Goal: Find specific page/section: Find specific page/section

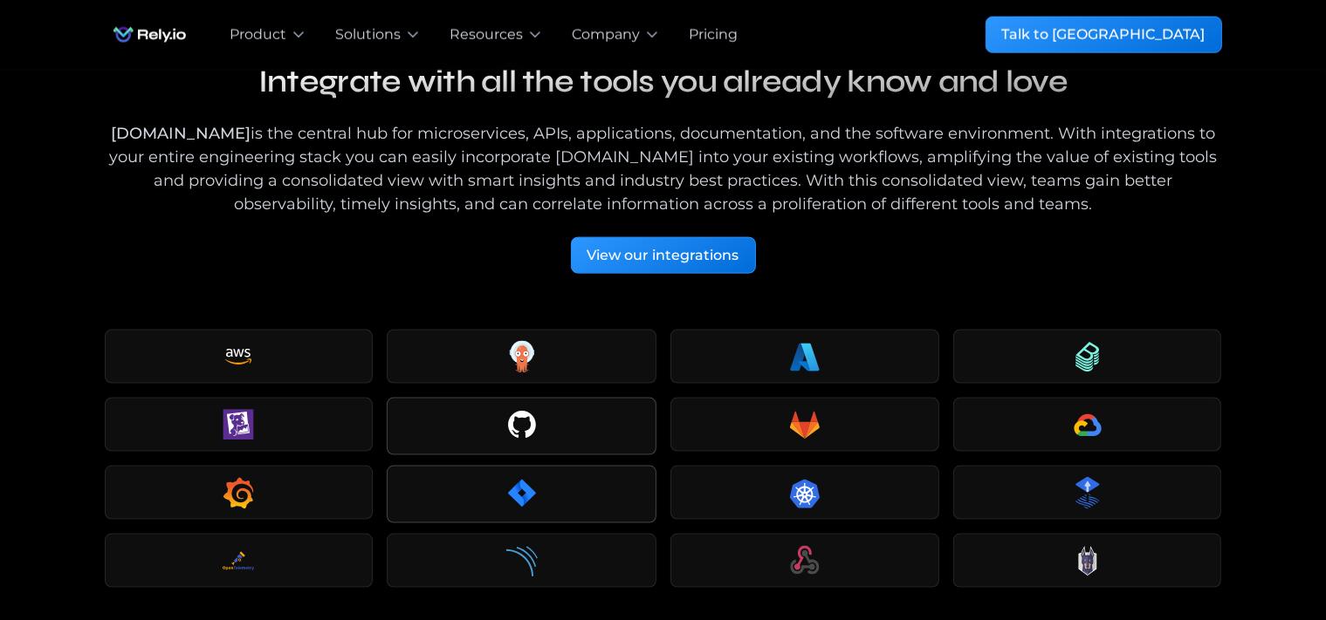
scroll to position [2488, 0]
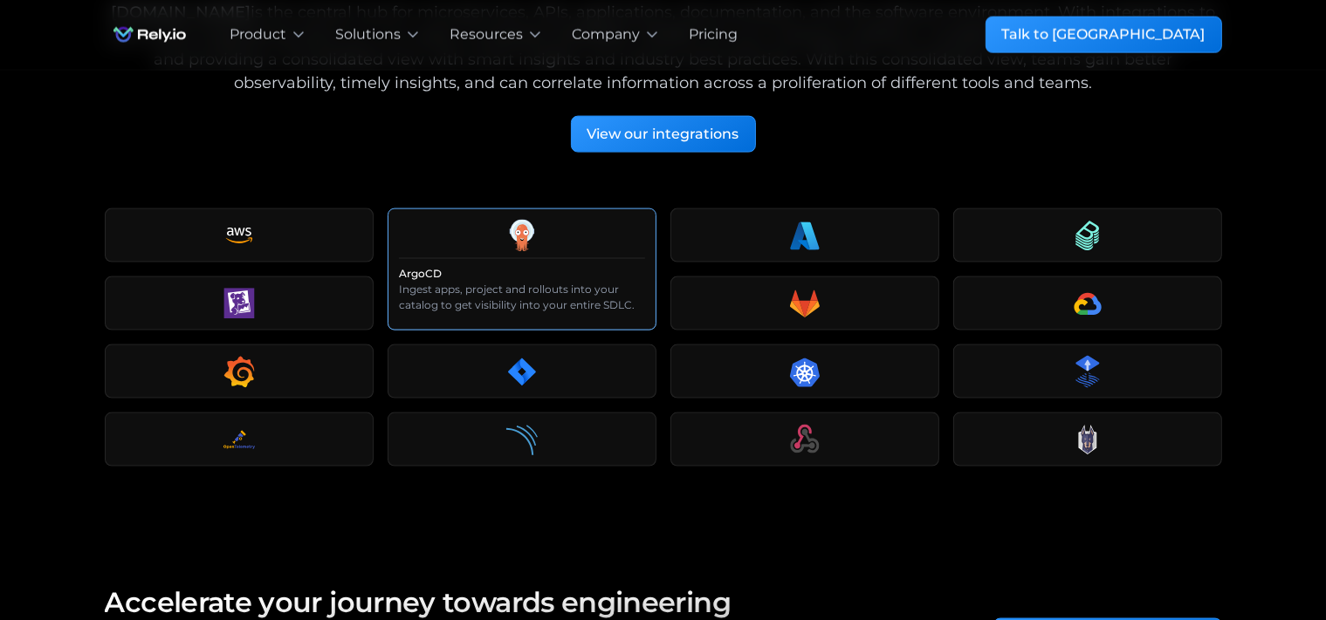
click at [531, 220] on icon at bounding box center [521, 231] width 23 height 23
click at [526, 230] on icon at bounding box center [526, 232] width 5 height 5
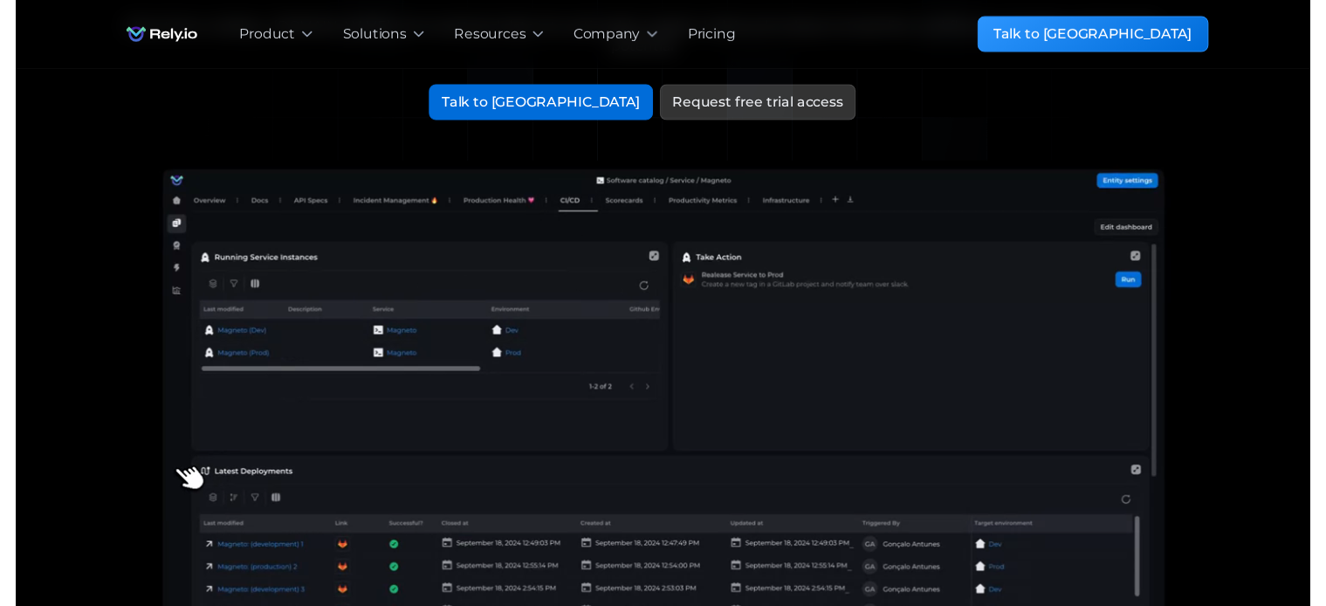
scroll to position [146, 0]
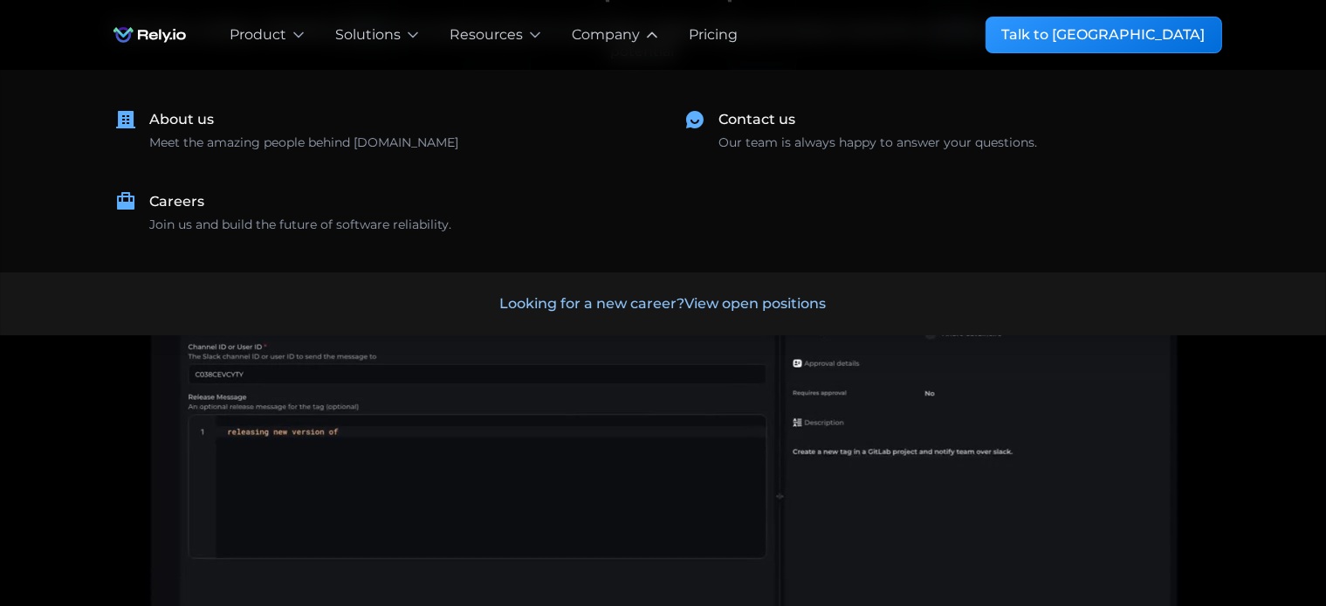
click at [613, 33] on div "Company" at bounding box center [606, 34] width 68 height 21
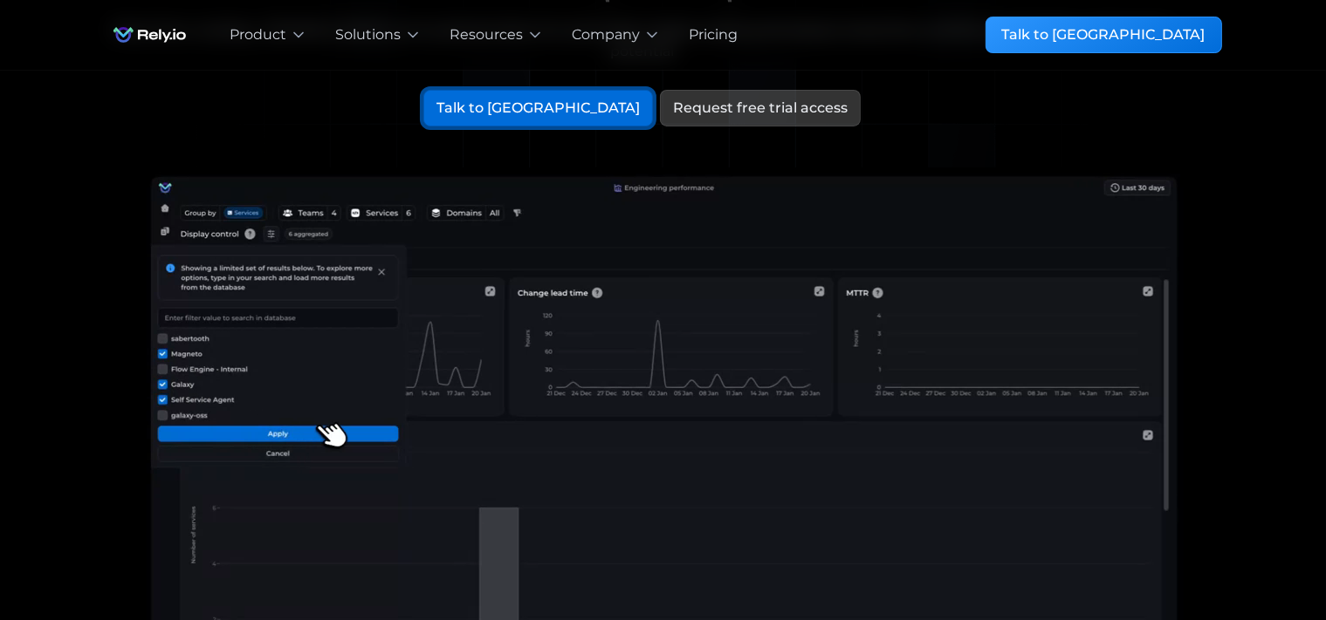
click at [551, 98] on div "Talk to [GEOGRAPHIC_DATA]" at bounding box center [537, 108] width 203 height 21
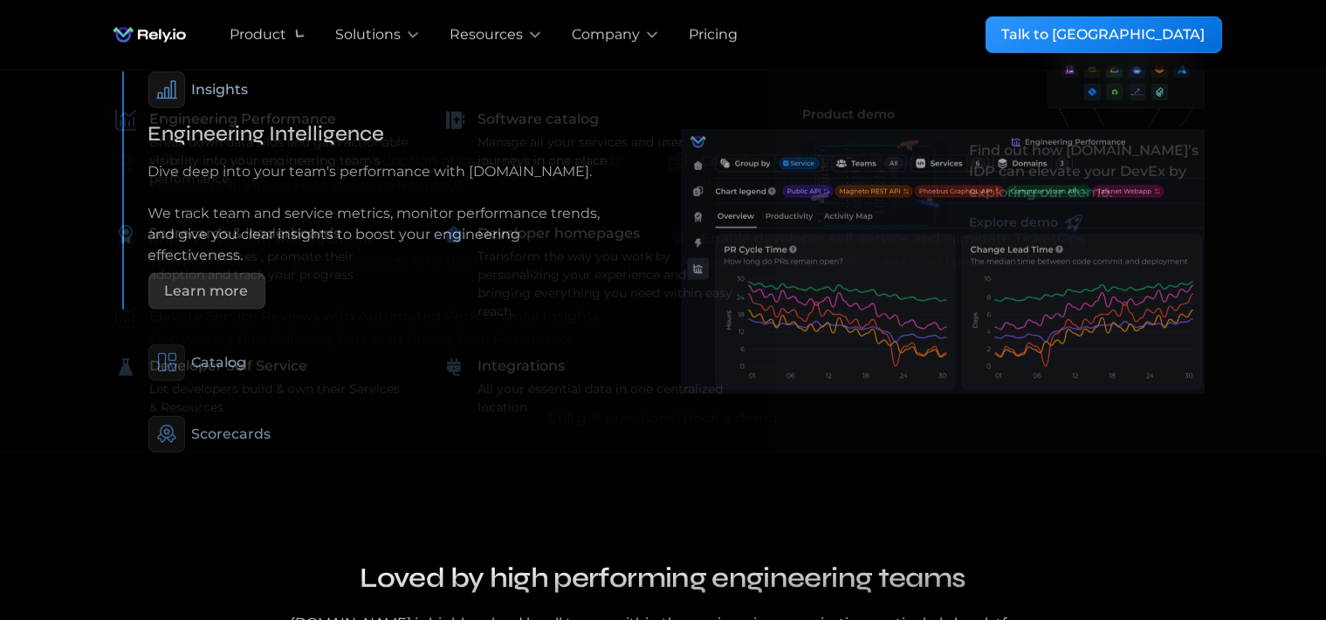
scroll to position [1159, 0]
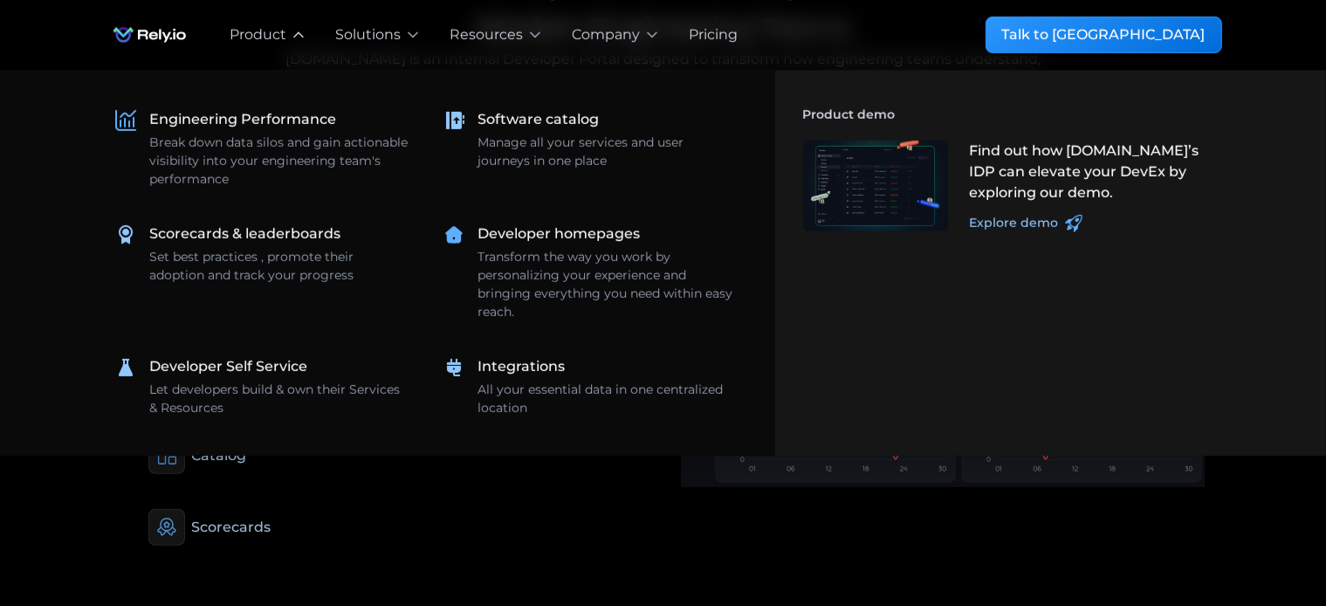
click at [303, 40] on icon at bounding box center [298, 34] width 17 height 17
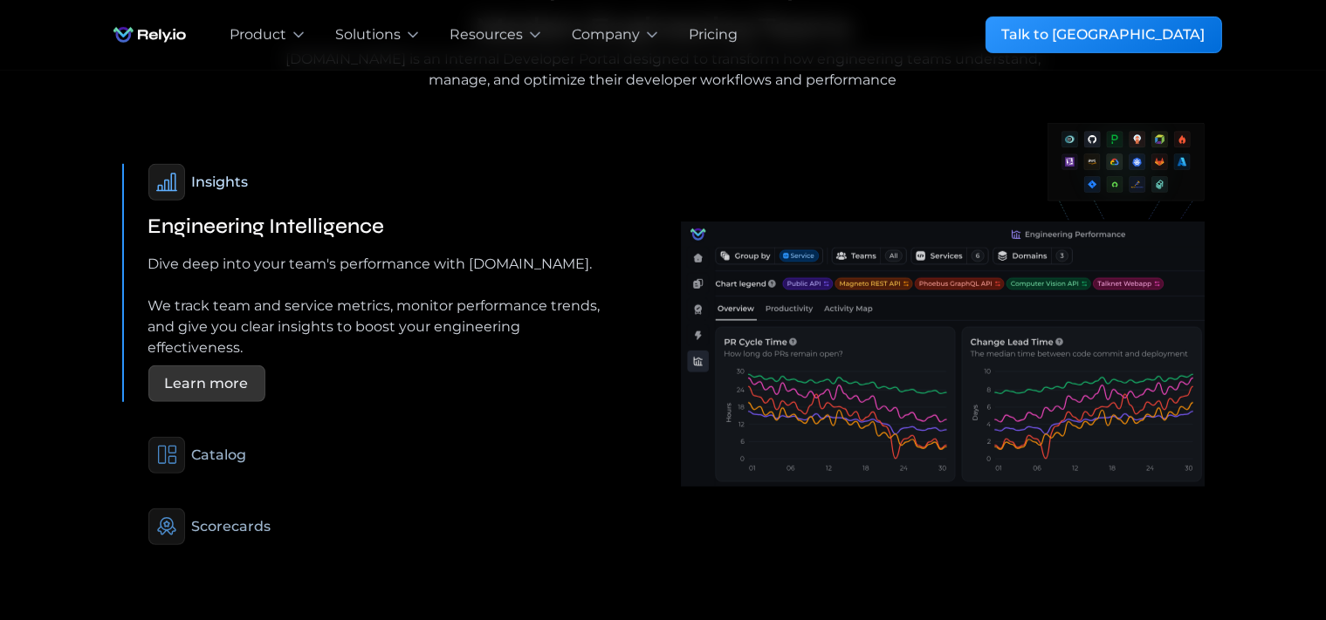
drag, startPoint x: 244, startPoint y: 507, endPoint x: 250, endPoint y: 500, distance: 9.3
click at [244, 517] on div "Scorecards" at bounding box center [231, 527] width 79 height 21
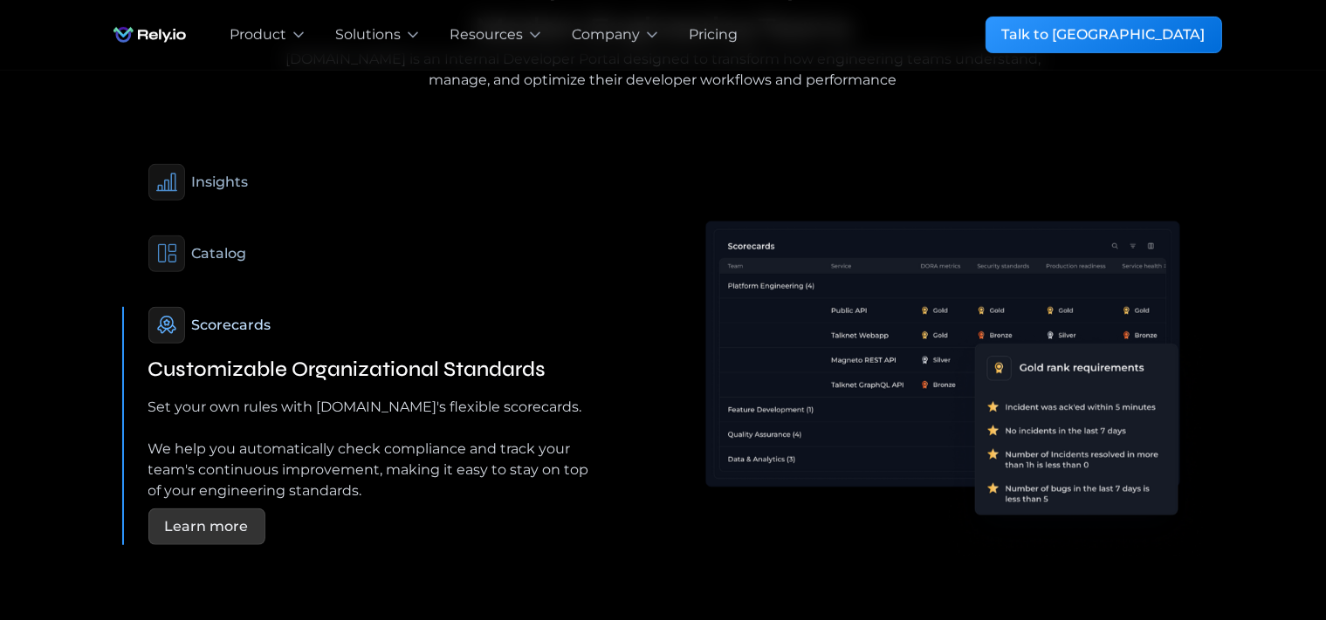
scroll to position [1805, 0]
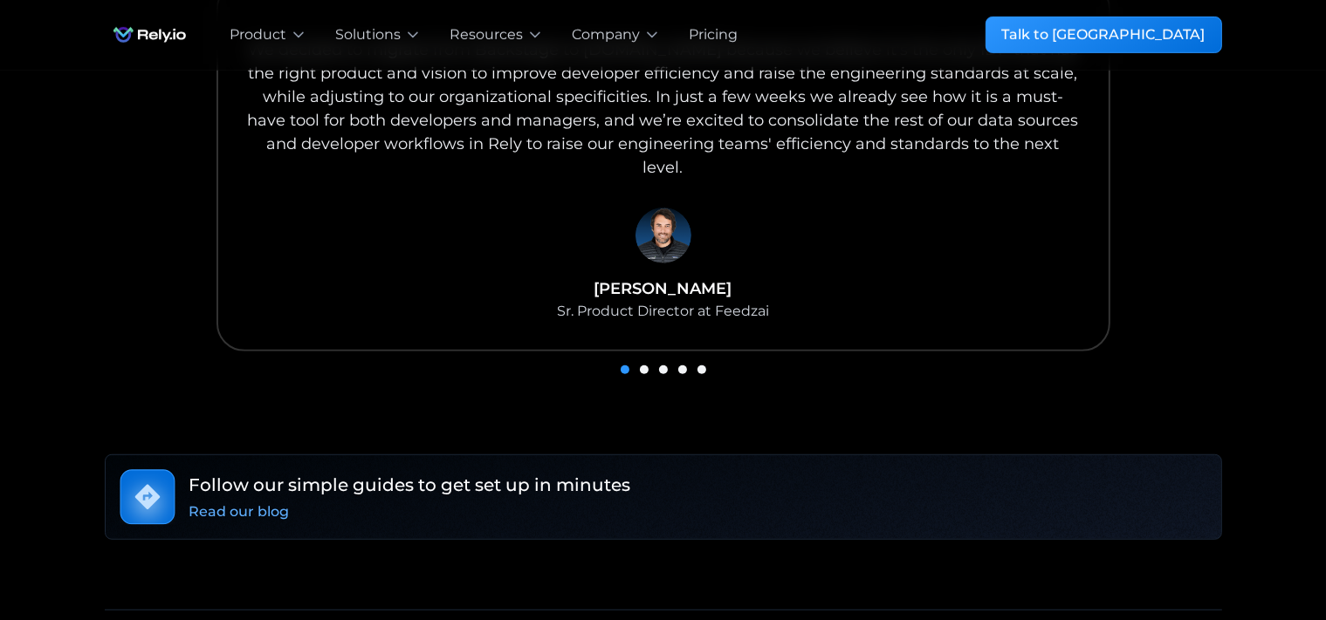
scroll to position [1106, 0]
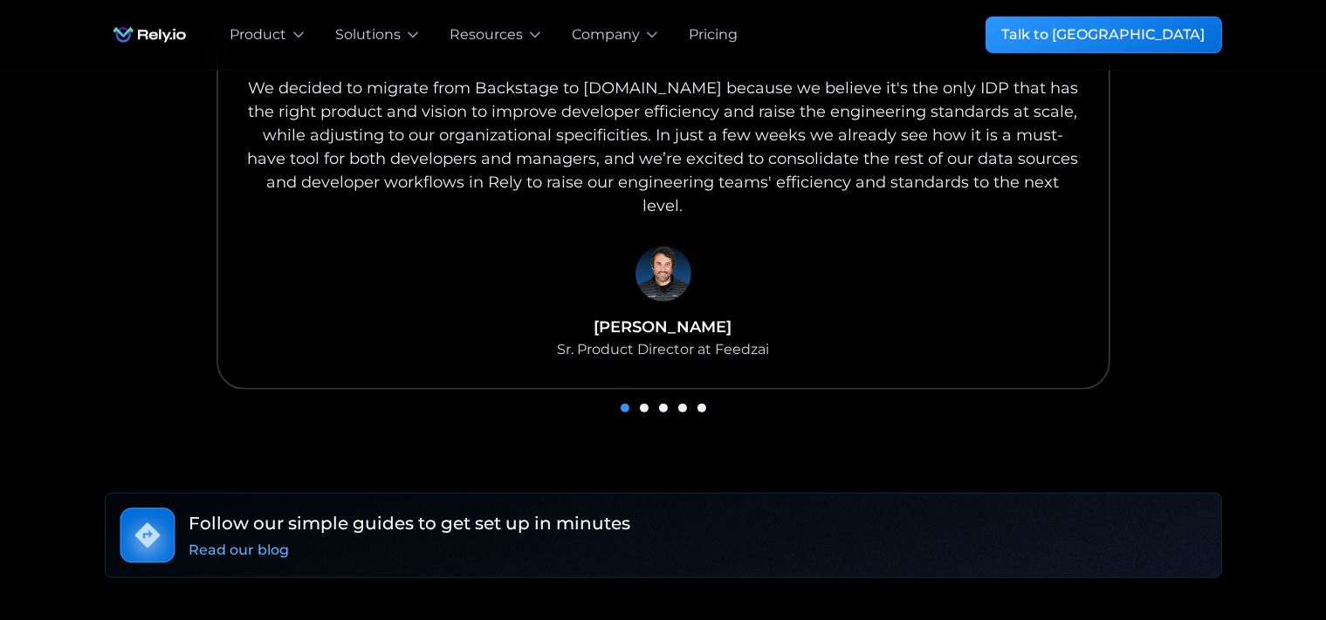
click at [656, 395] on div "carousel" at bounding box center [663, 407] width 1117 height 24
click at [645, 404] on div "Show slide 2 of 5" at bounding box center [644, 408] width 9 height 9
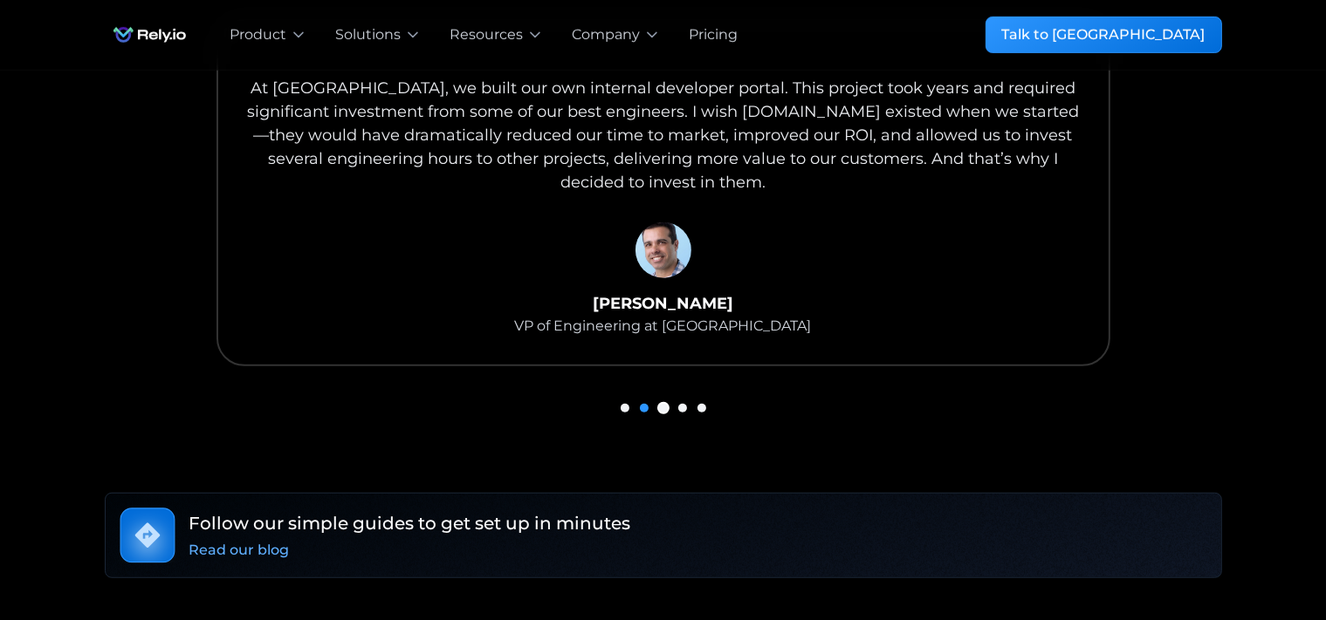
click at [661, 404] on div "Show slide 3 of 5" at bounding box center [663, 408] width 9 height 9
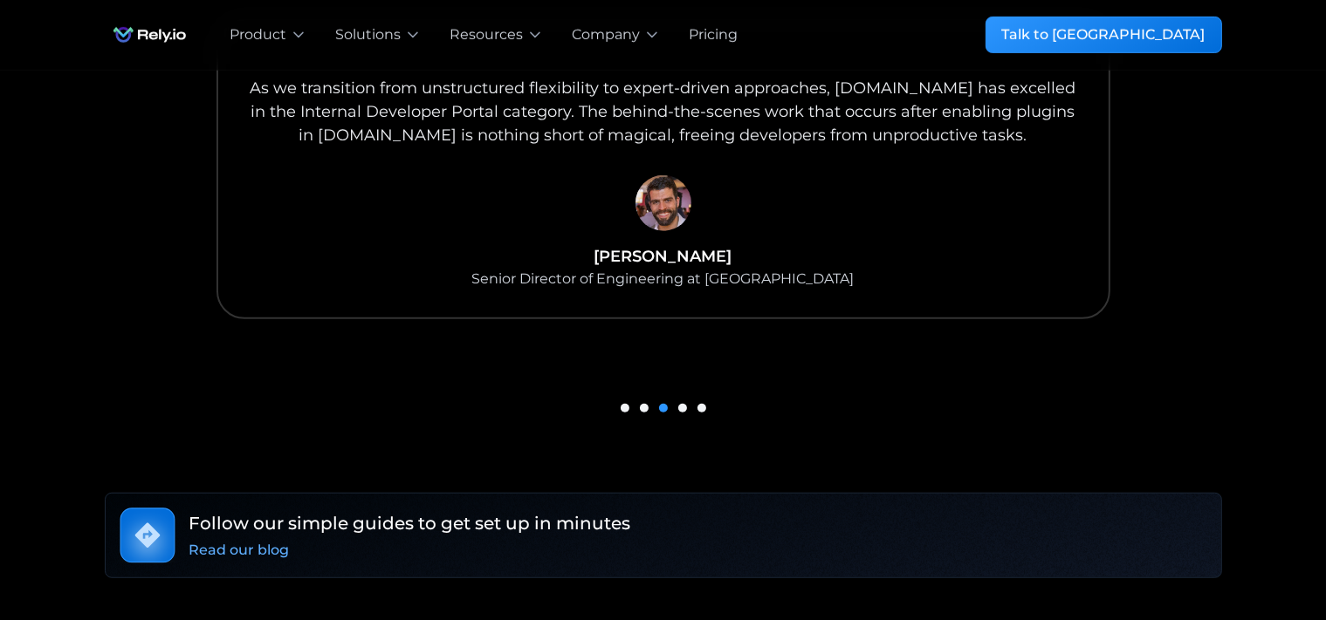
click at [683, 395] on div "carousel" at bounding box center [663, 407] width 1117 height 24
click at [683, 404] on div "Show slide 4 of 5" at bounding box center [682, 408] width 9 height 9
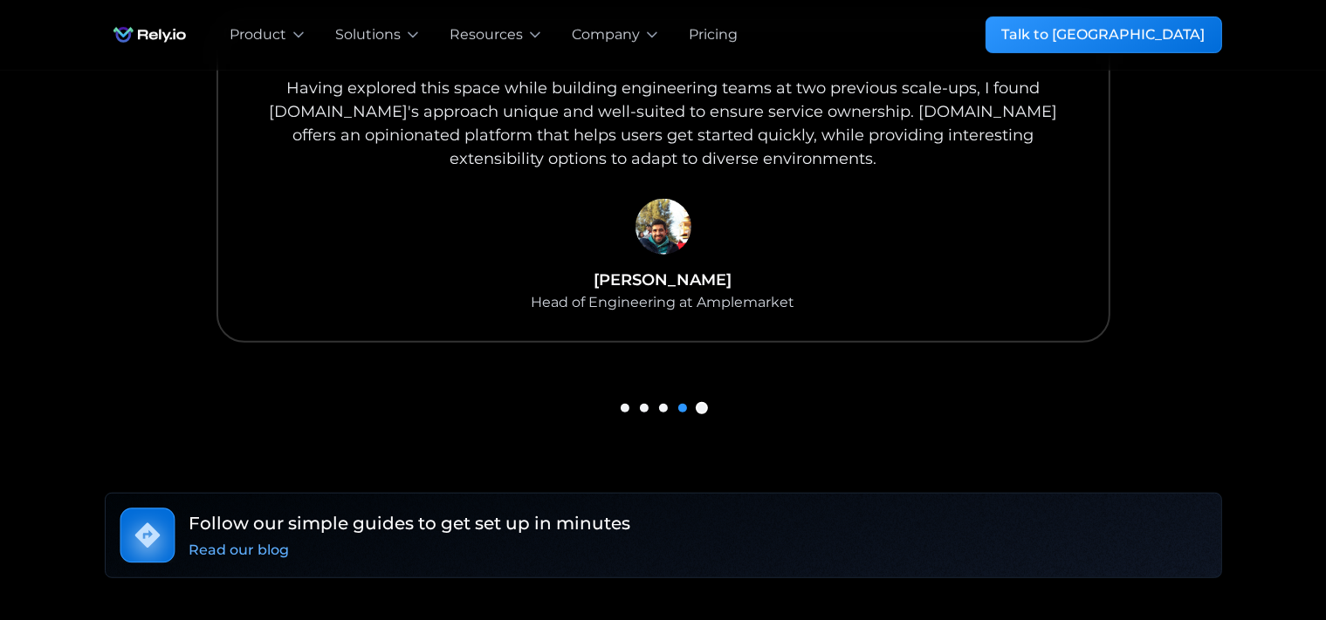
click at [702, 404] on div "Show slide 5 of 5" at bounding box center [701, 408] width 9 height 9
